Goal: Information Seeking & Learning: Learn about a topic

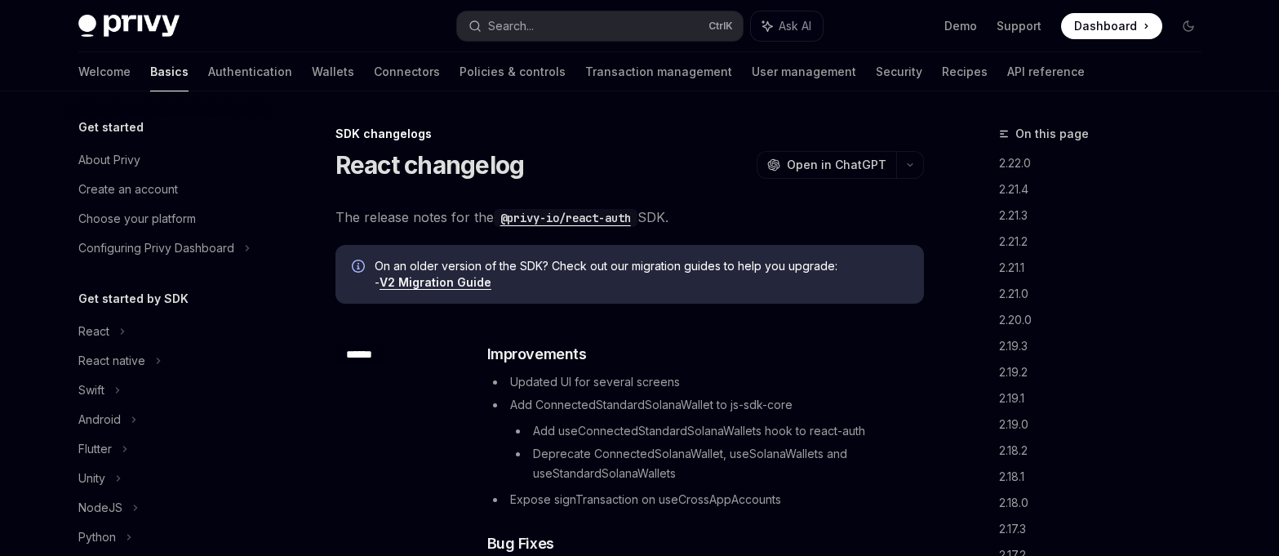
scroll to position [385, 0]
